Goal: Task Accomplishment & Management: Manage account settings

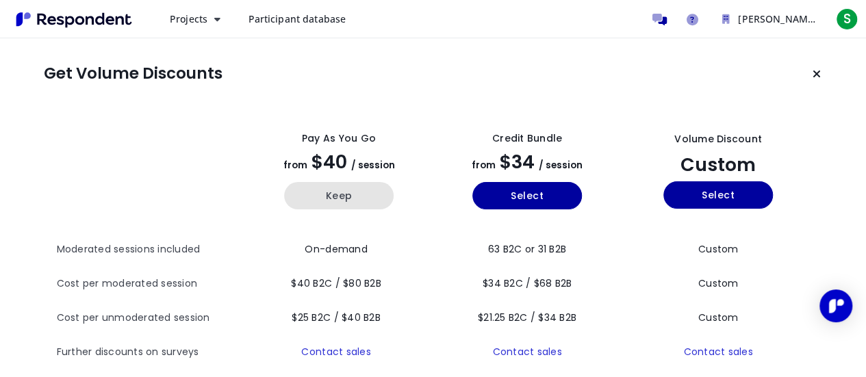
click at [371, 197] on button "Keep" at bounding box center [339, 195] width 110 height 27
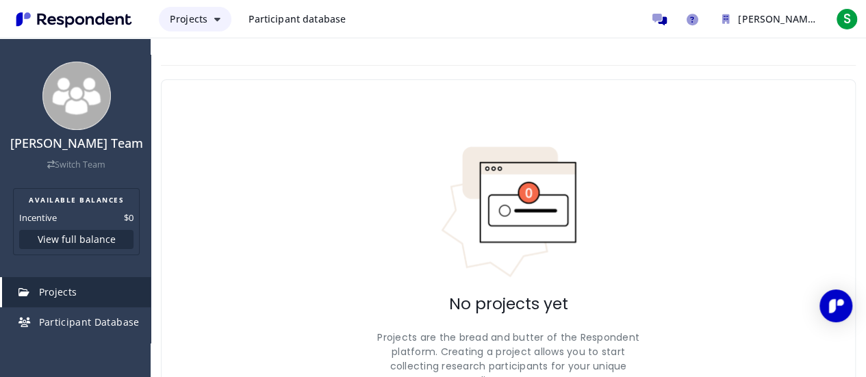
click at [213, 21] on button "Projects" at bounding box center [195, 19] width 73 height 25
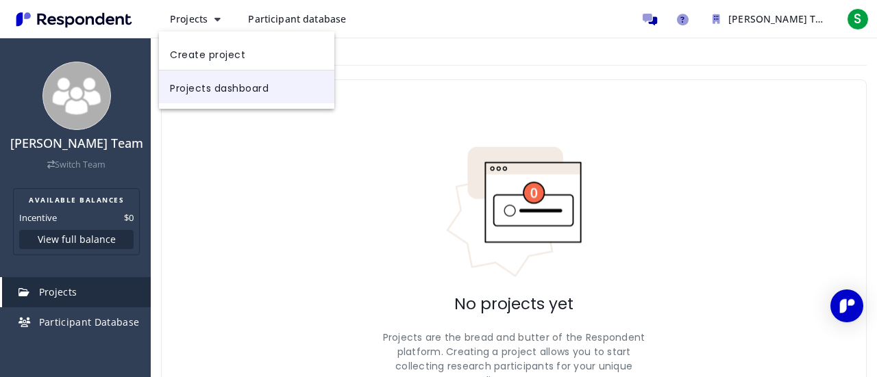
click at [214, 85] on link "Projects dashboard" at bounding box center [246, 87] width 175 height 33
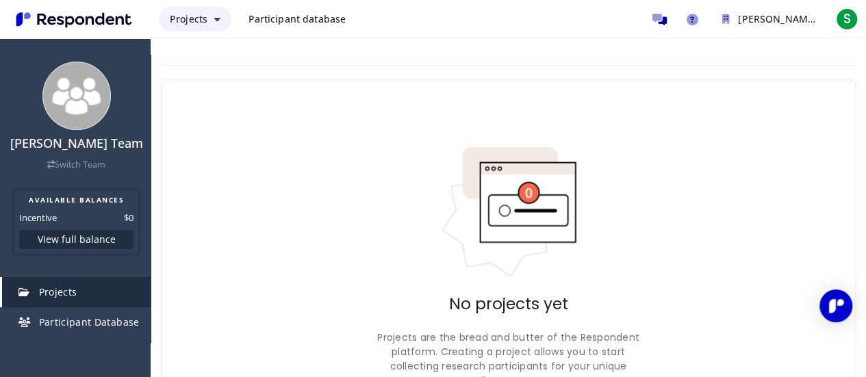
click at [208, 18] on button "Projects" at bounding box center [195, 19] width 73 height 25
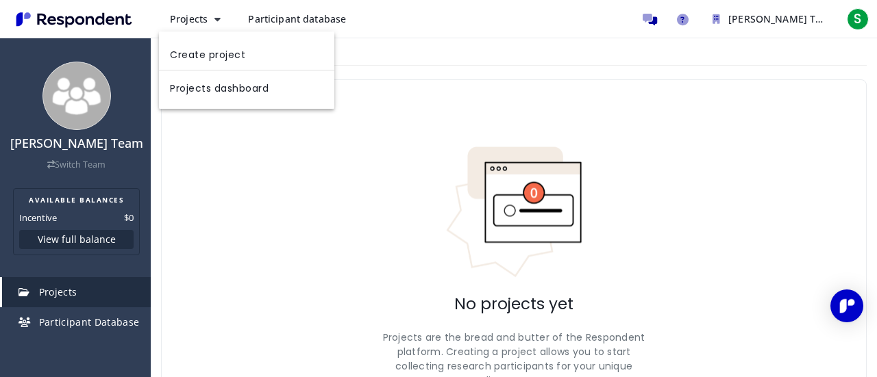
click at [436, 98] on md-backdrop at bounding box center [438, 188] width 877 height 377
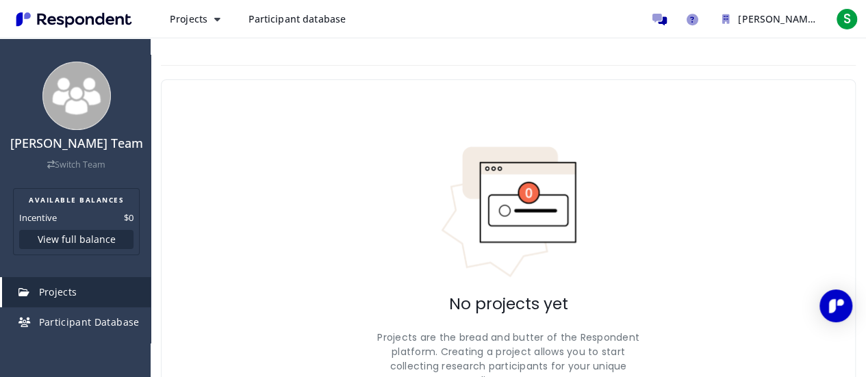
click at [329, 19] on span "Participant database" at bounding box center [297, 18] width 98 height 13
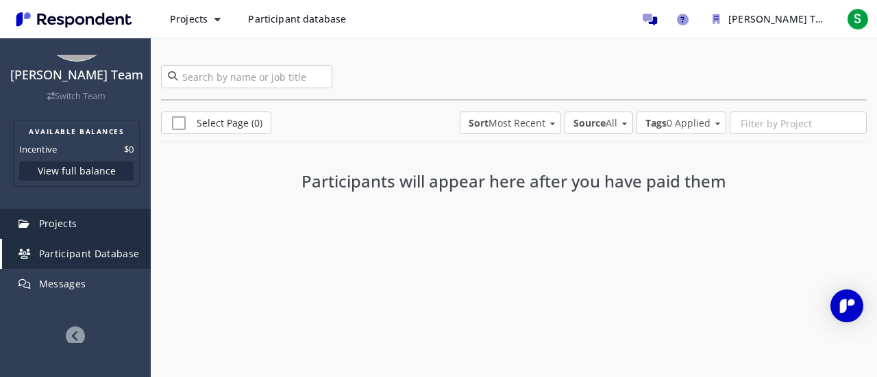
scroll to position [112, 0]
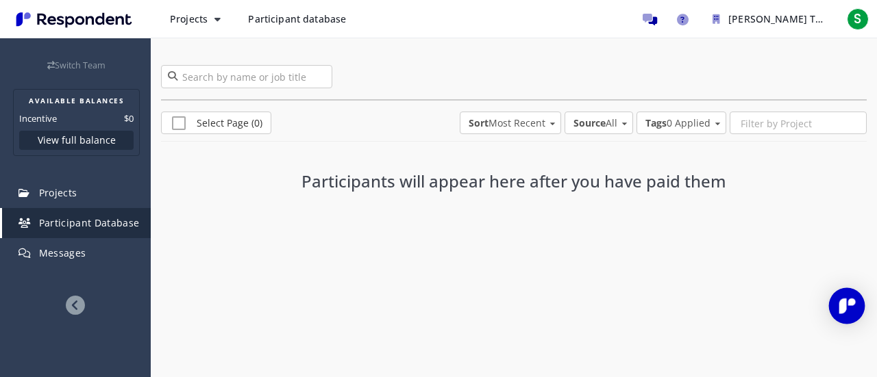
click at [851, 306] on img "Open Intercom Messenger" at bounding box center [847, 306] width 18 height 18
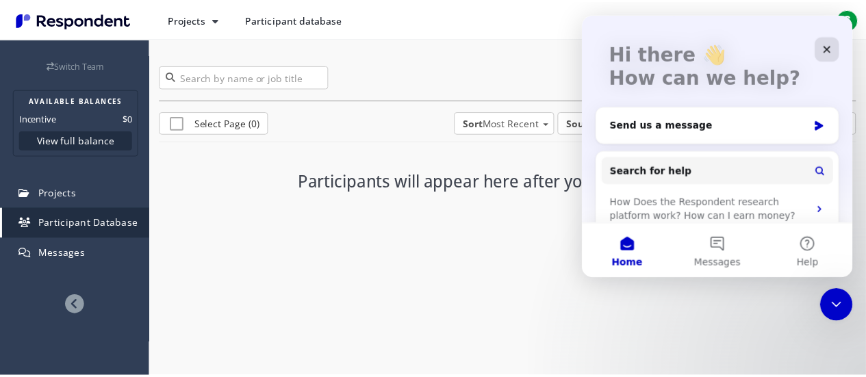
scroll to position [137, 0]
